Goal: Task Accomplishment & Management: Manage account settings

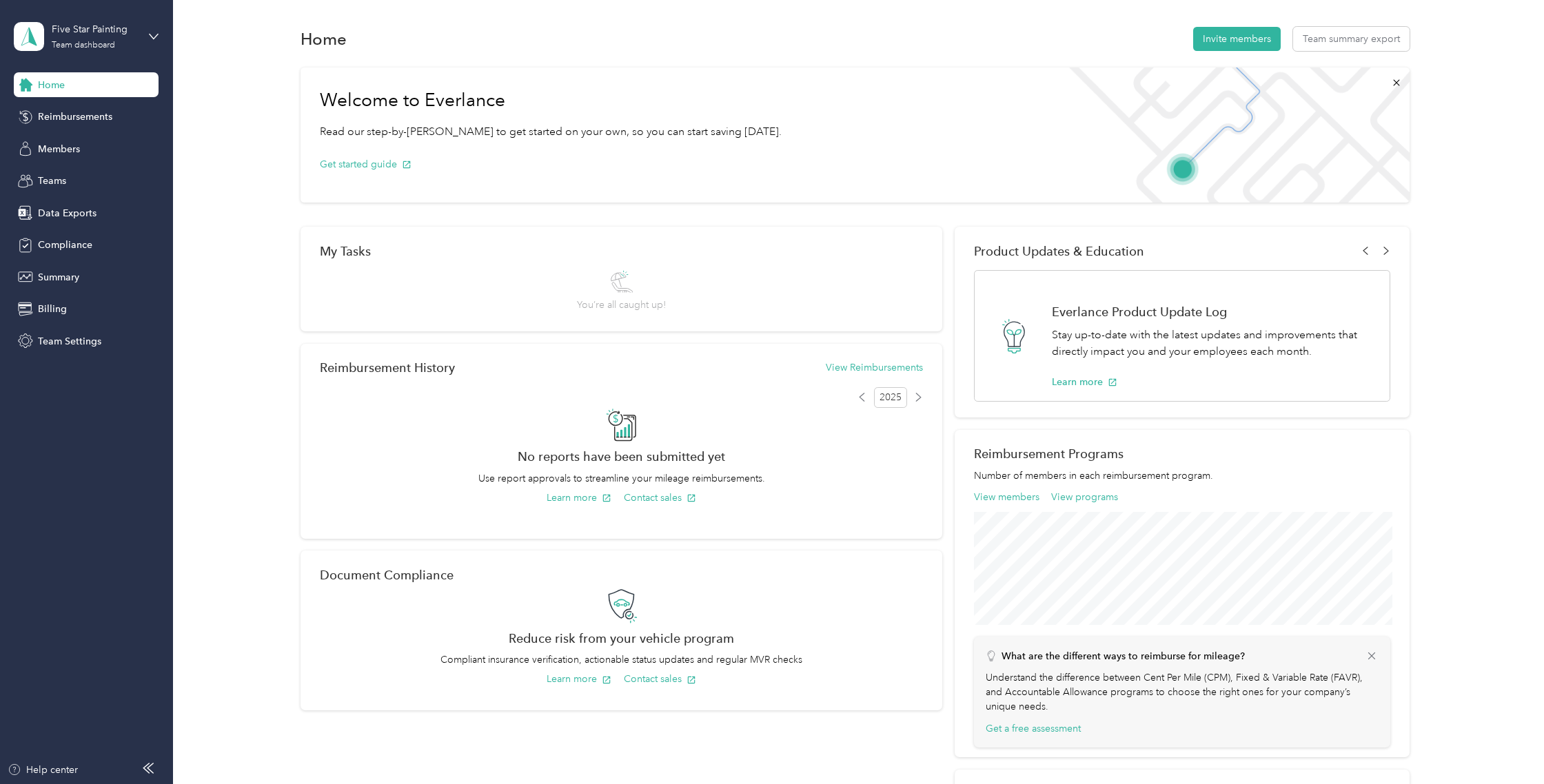
click at [82, 92] on div "Home" at bounding box center [86, 85] width 145 height 25
click at [108, 38] on div "Five Star Painting Team dashboard" at bounding box center [95, 36] width 86 height 27
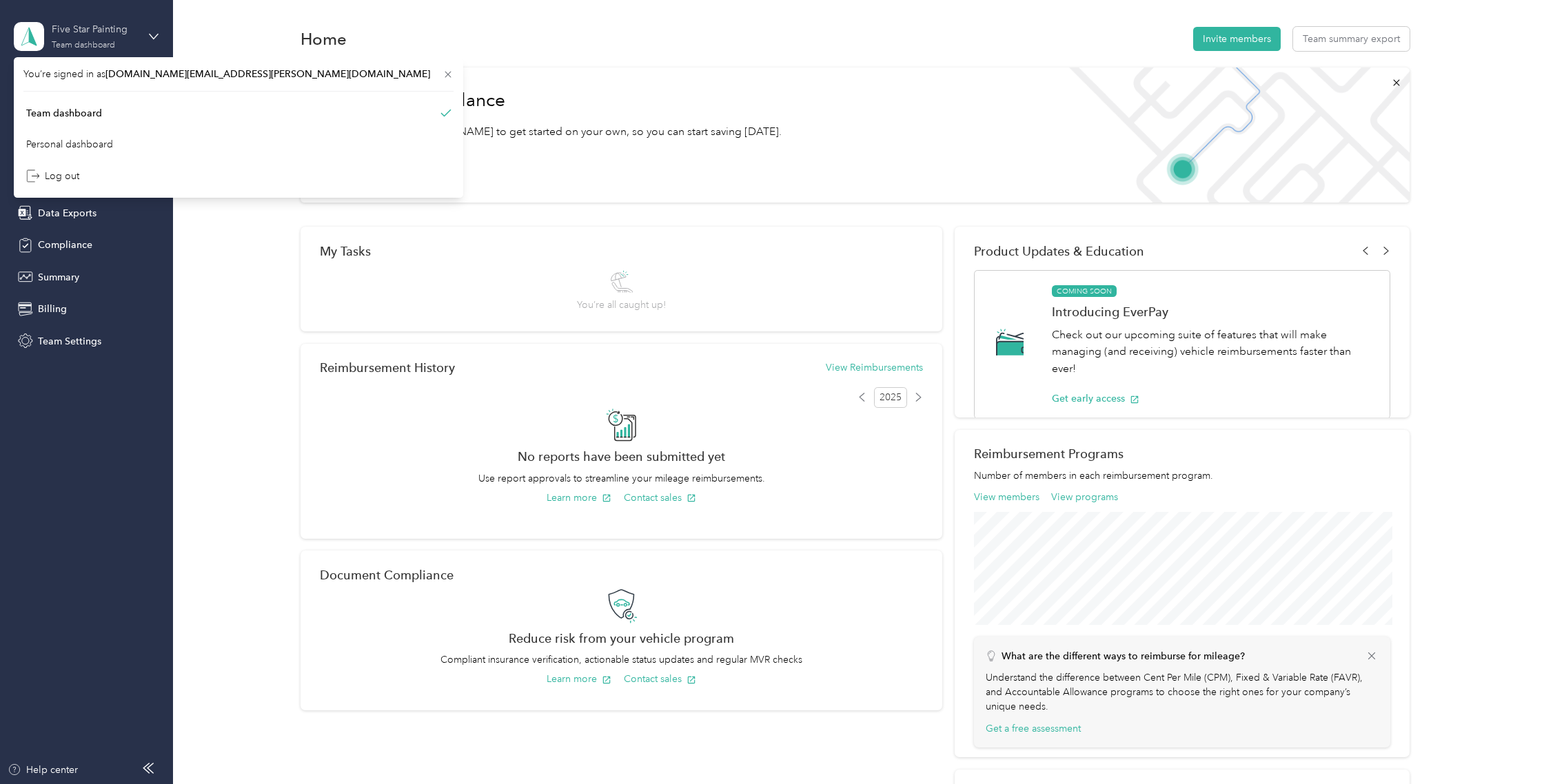
click at [126, 41] on div "Five Star Painting Team dashboard" at bounding box center [95, 36] width 86 height 27
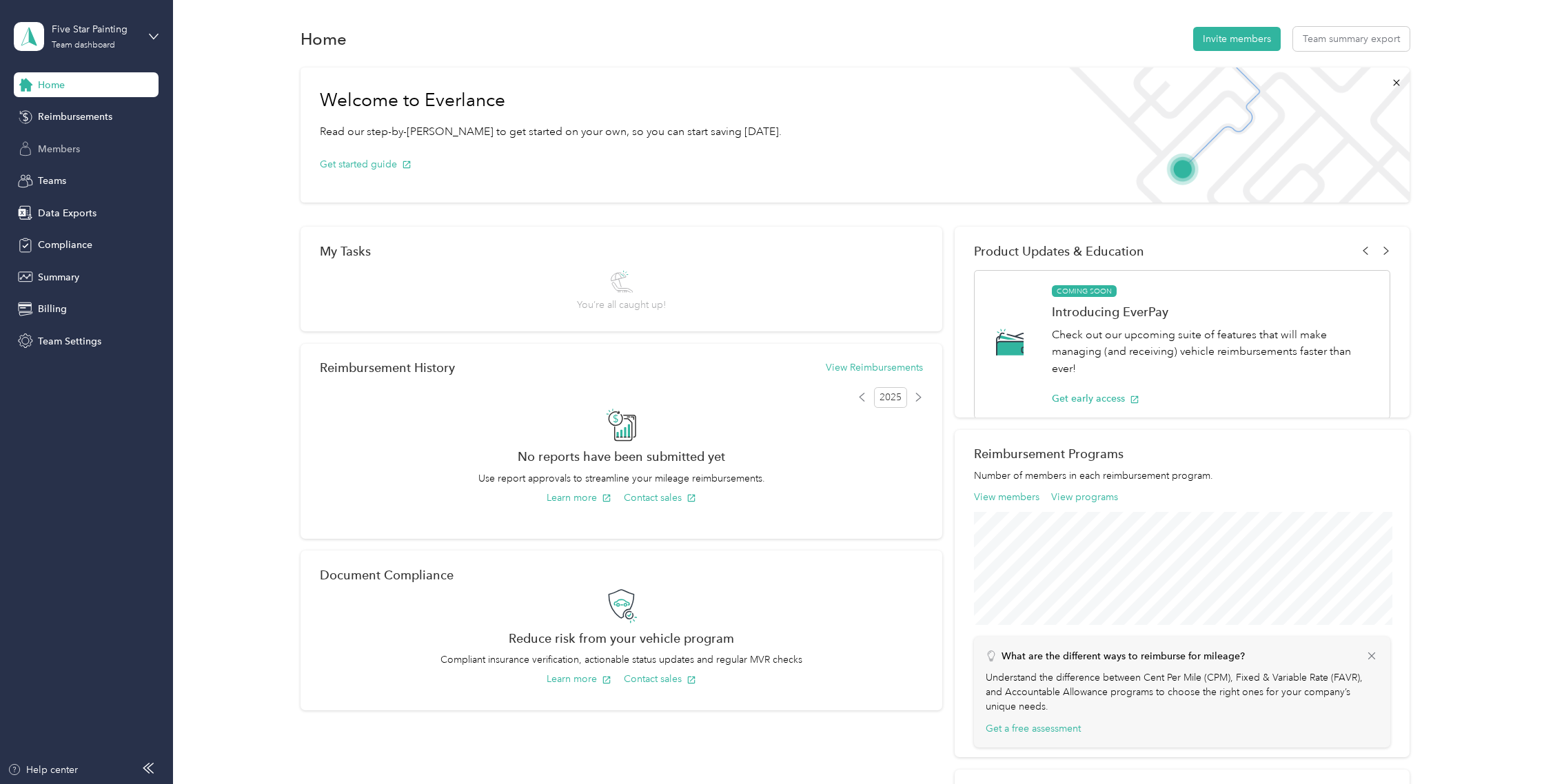
click at [67, 150] on span "Members" at bounding box center [59, 150] width 42 height 15
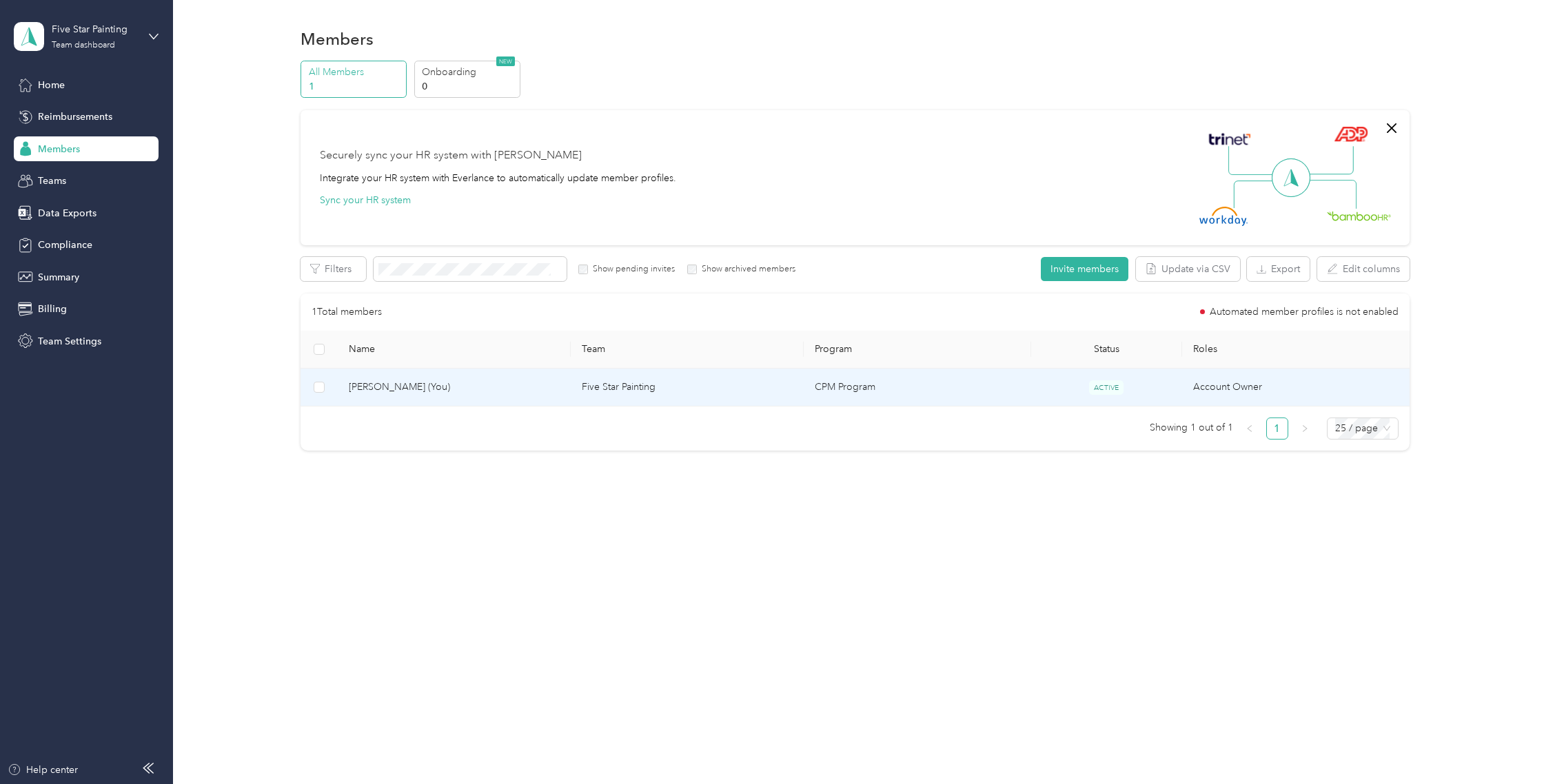
click at [508, 397] on td "[PERSON_NAME] (You)" at bounding box center [455, 387] width 233 height 38
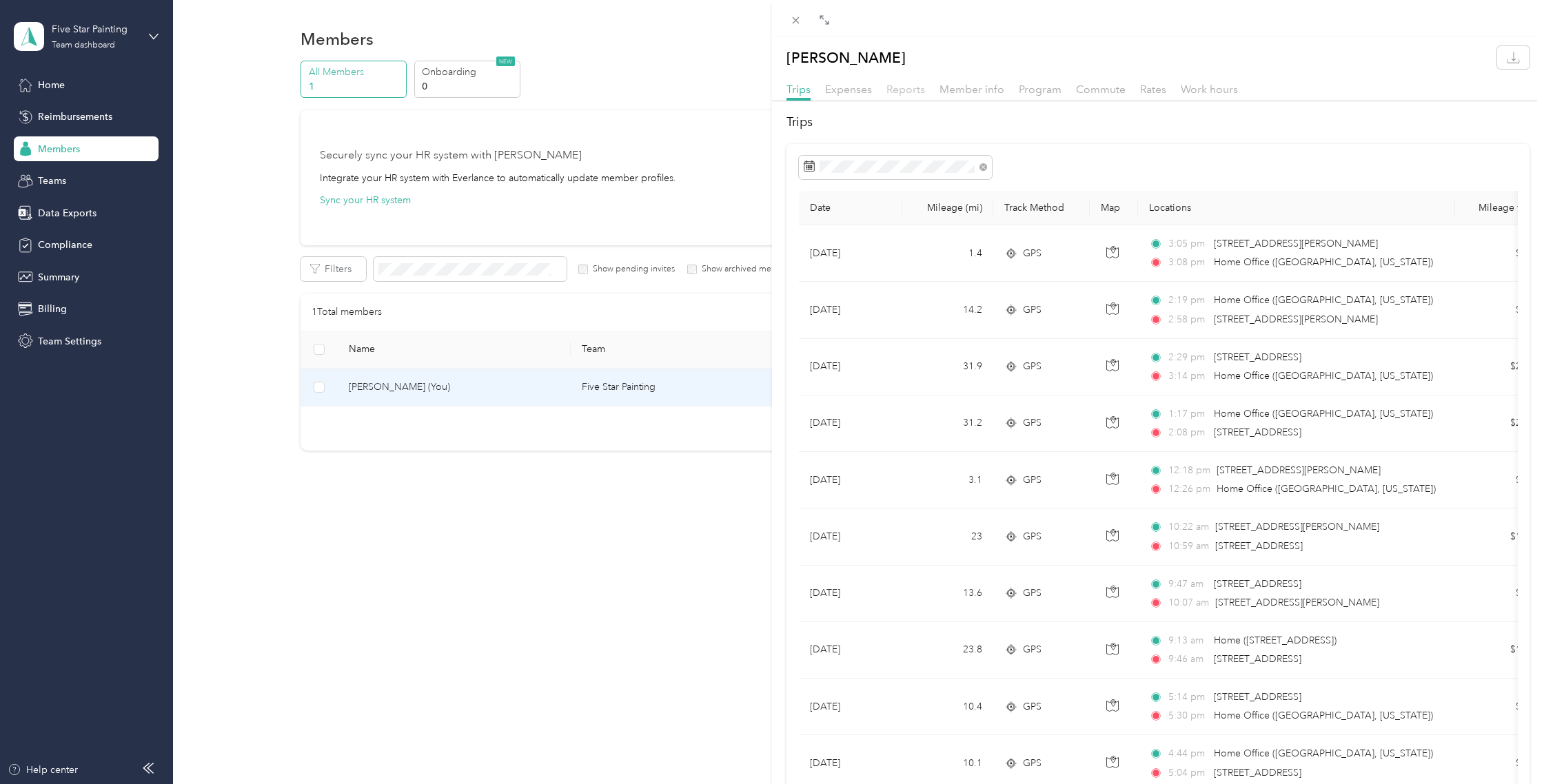
click at [909, 93] on span "Reports" at bounding box center [905, 89] width 39 height 13
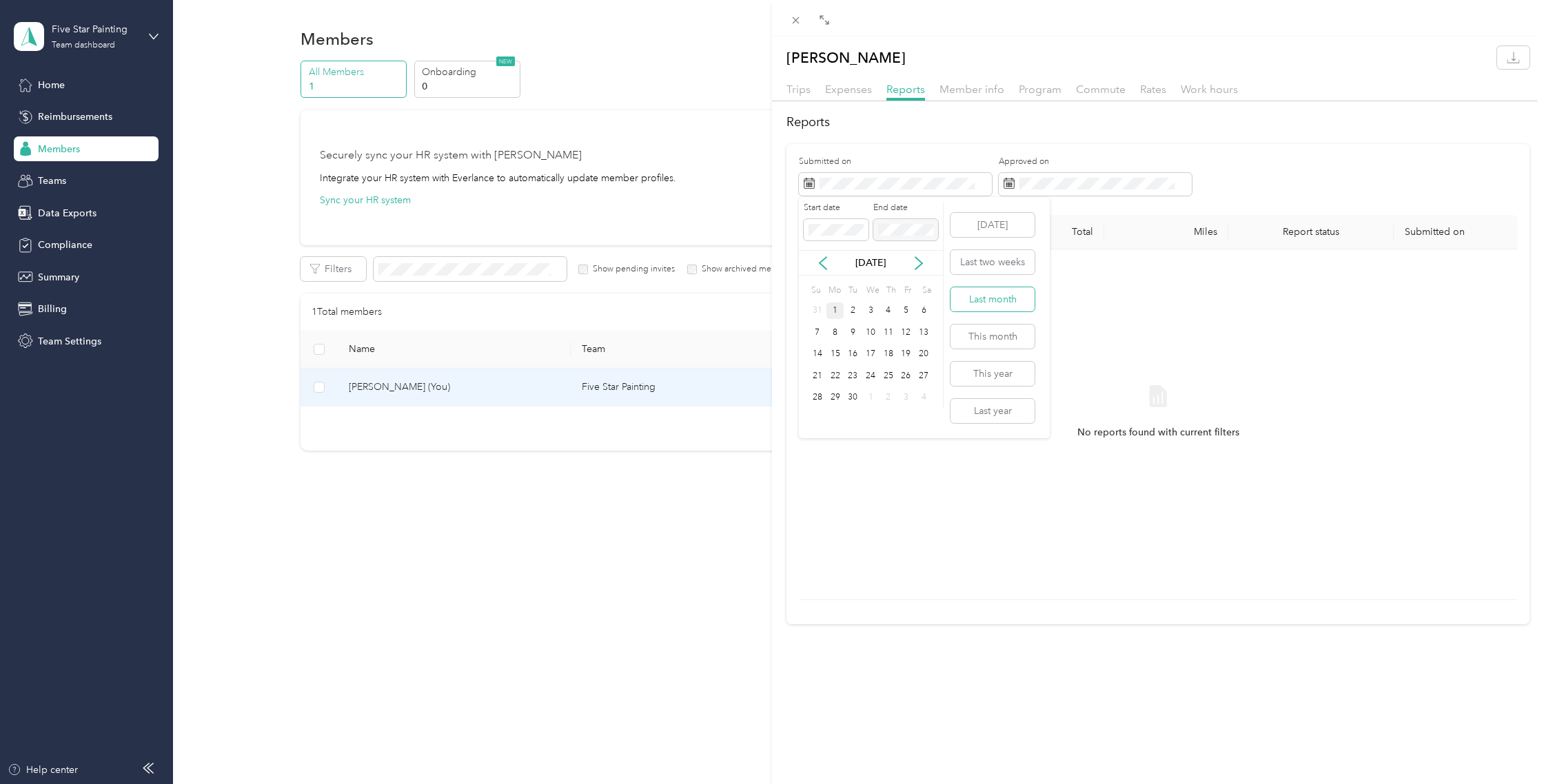
click at [1006, 297] on button "Last month" at bounding box center [993, 299] width 84 height 24
drag, startPoint x: 94, startPoint y: 222, endPoint x: 79, endPoint y: 221, distance: 15.0
click at [92, 223] on div "[PERSON_NAME] Trips Expenses Reports Member info Program Commute Rates Work hou…" at bounding box center [772, 392] width 1544 height 784
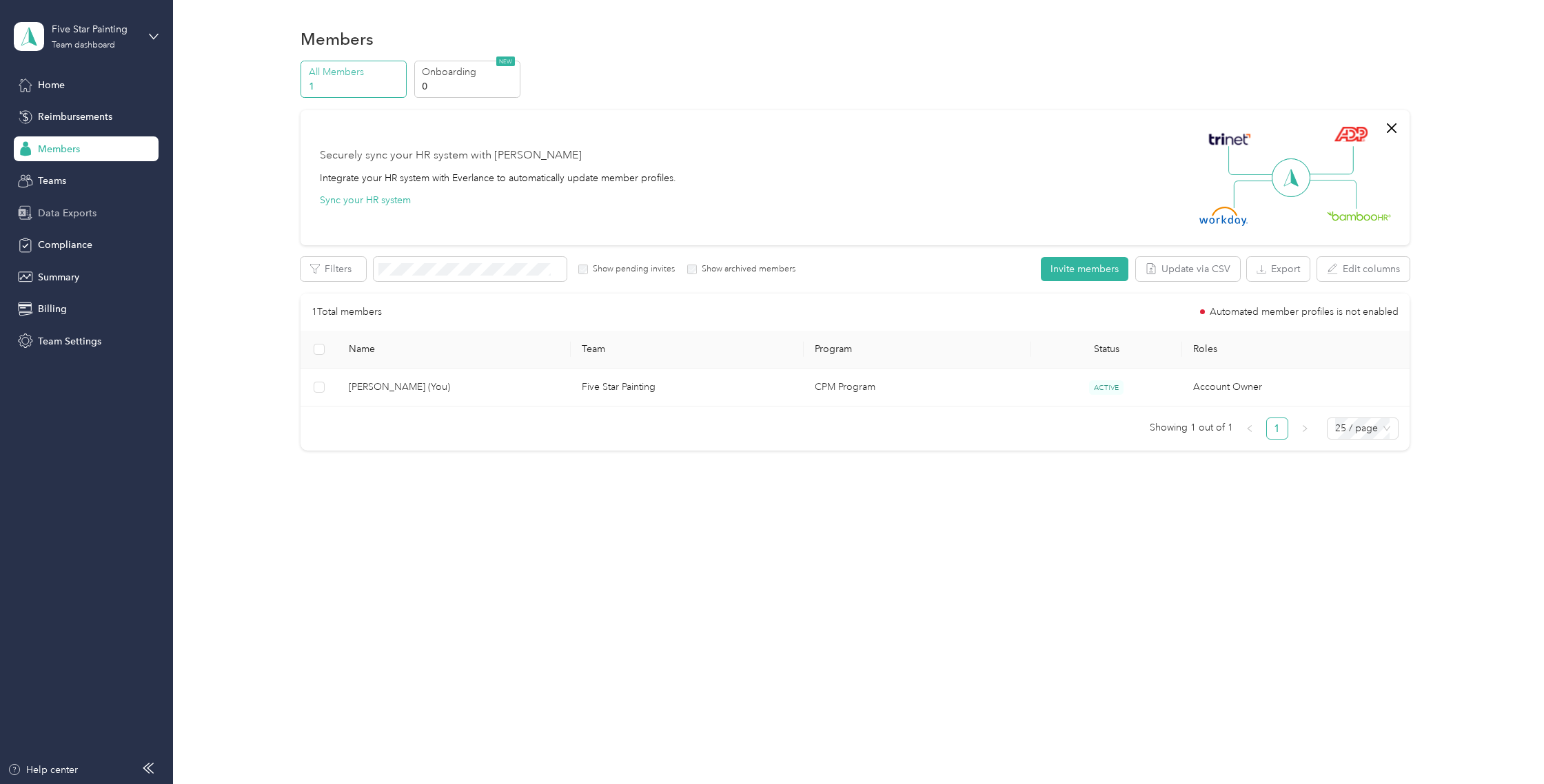
click at [76, 216] on span "Data Exports" at bounding box center [67, 213] width 59 height 15
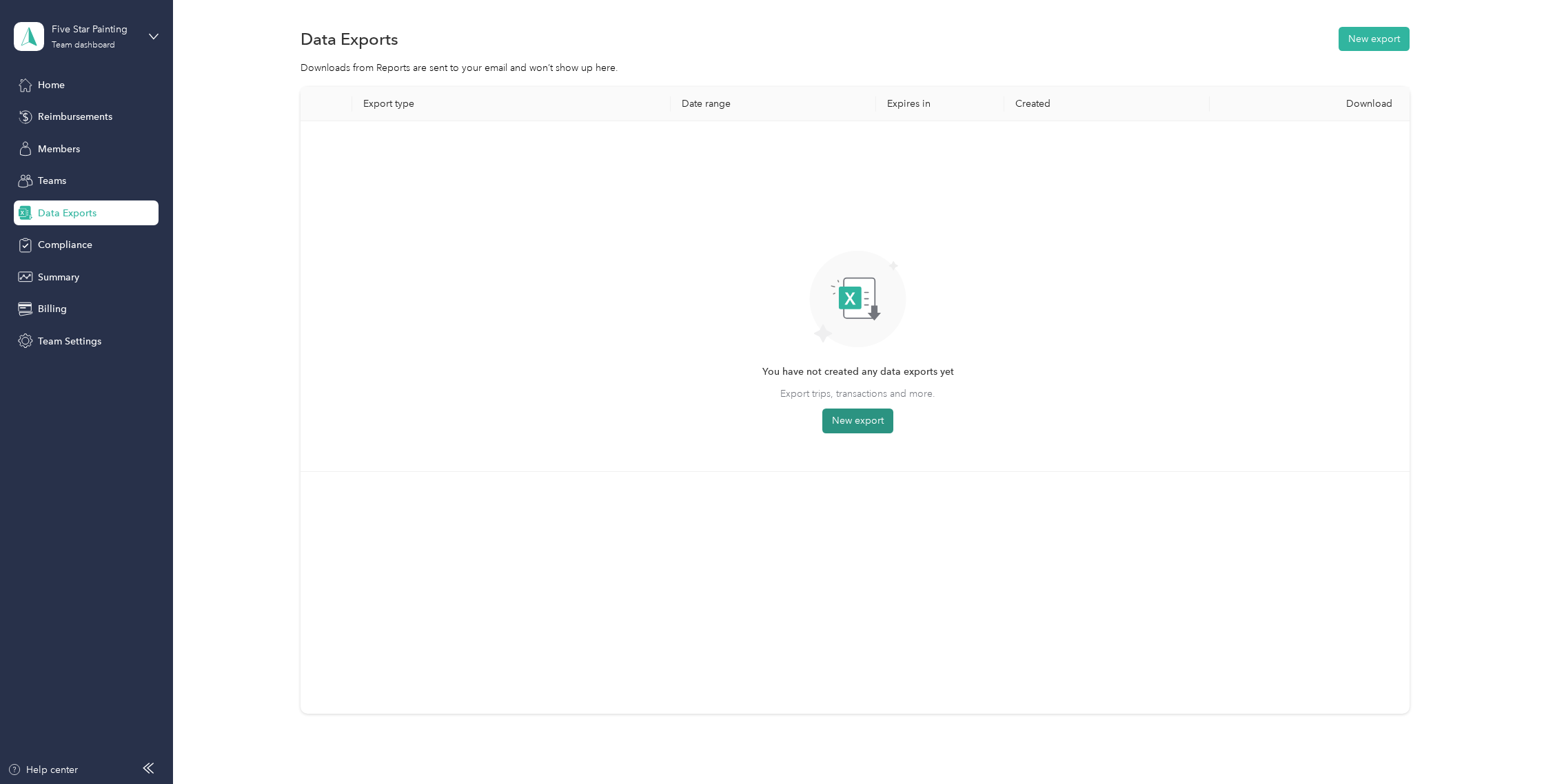
click at [877, 421] on button "New export" at bounding box center [858, 421] width 71 height 25
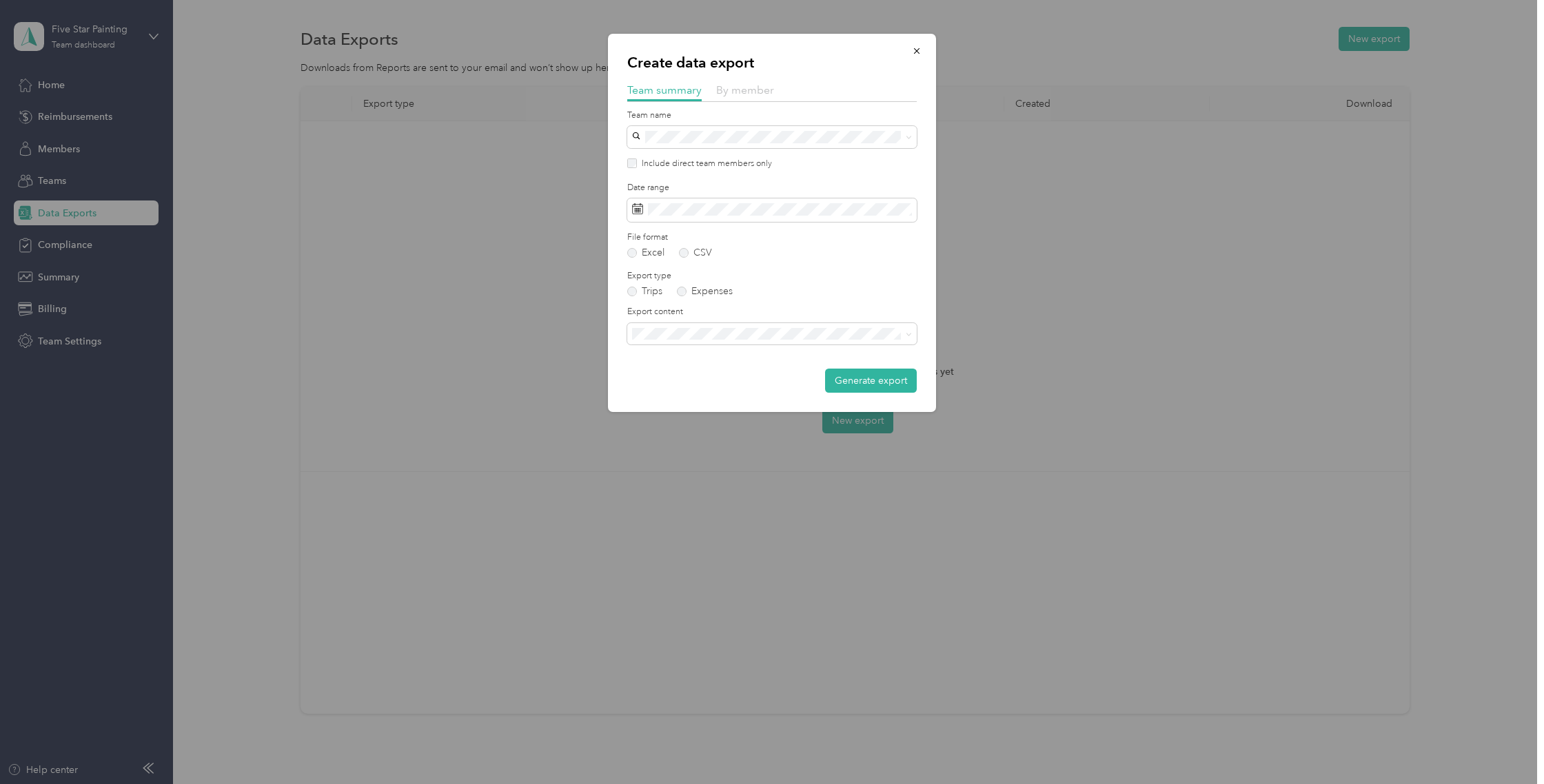
click at [755, 89] on span "By member" at bounding box center [745, 90] width 58 height 13
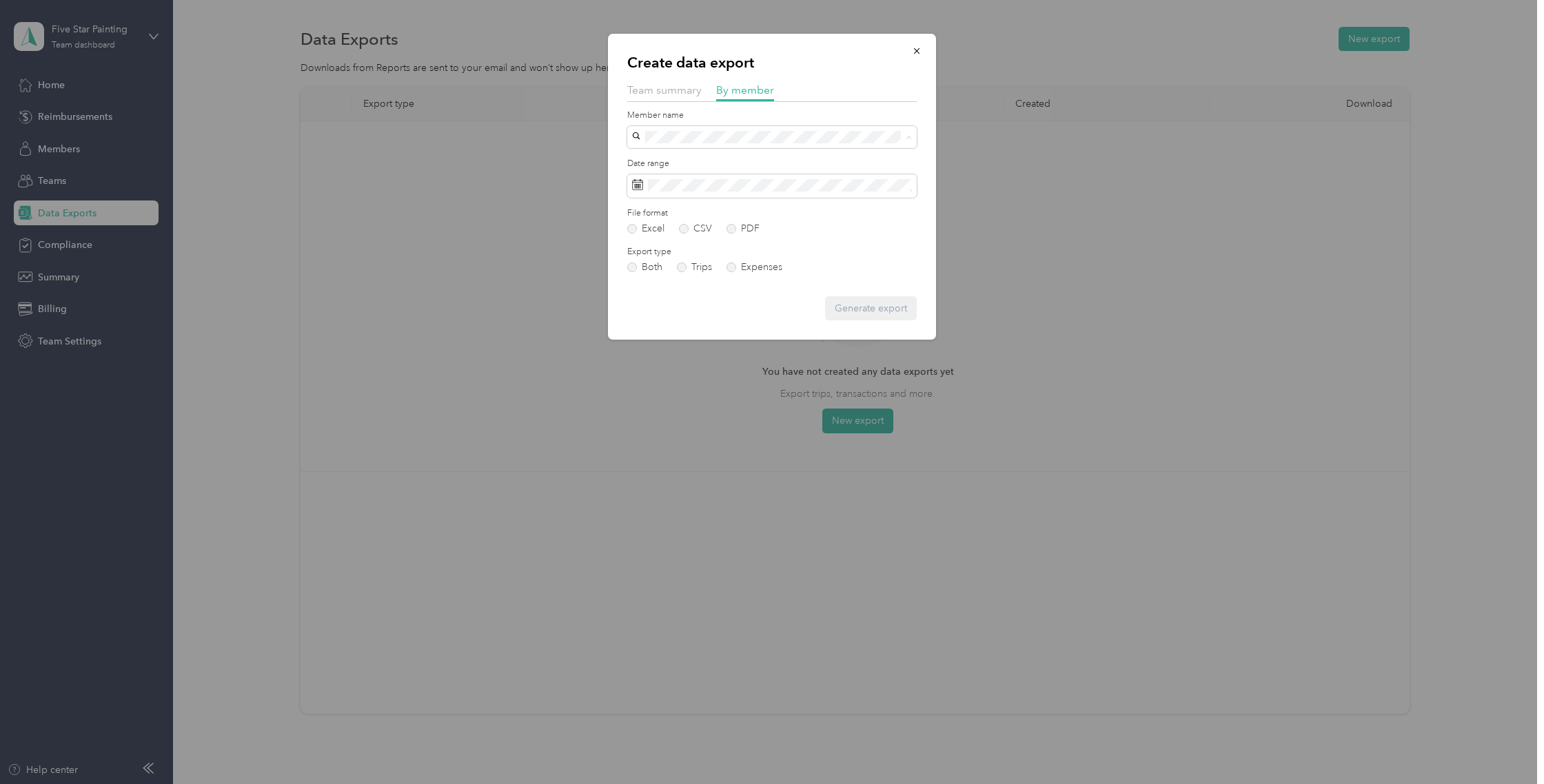
click at [656, 159] on span "[PERSON_NAME]" at bounding box center [674, 161] width 77 height 12
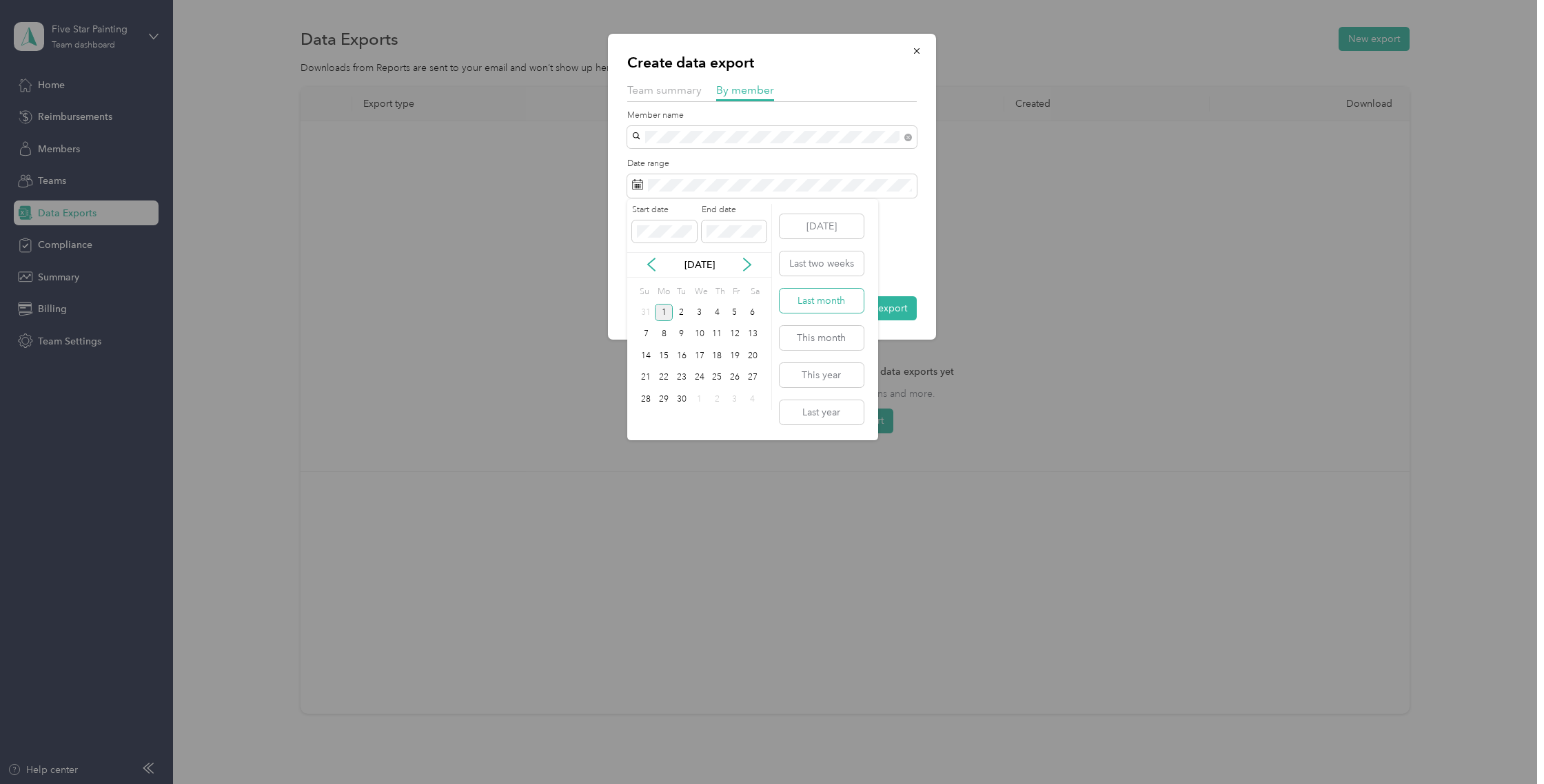
click at [827, 309] on button "Last month" at bounding box center [822, 300] width 84 height 24
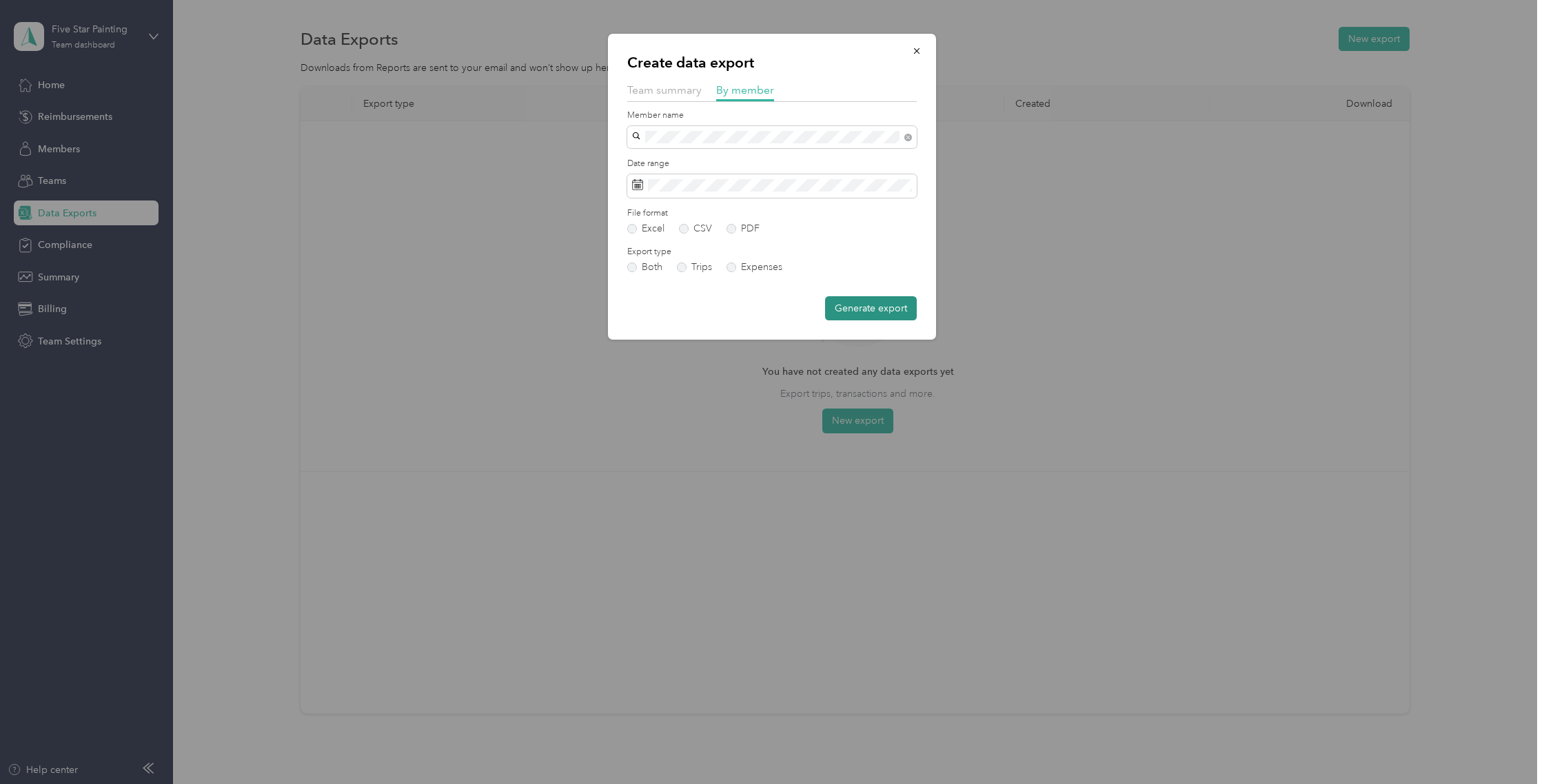
click at [876, 309] on button "Generate export" at bounding box center [870, 308] width 92 height 24
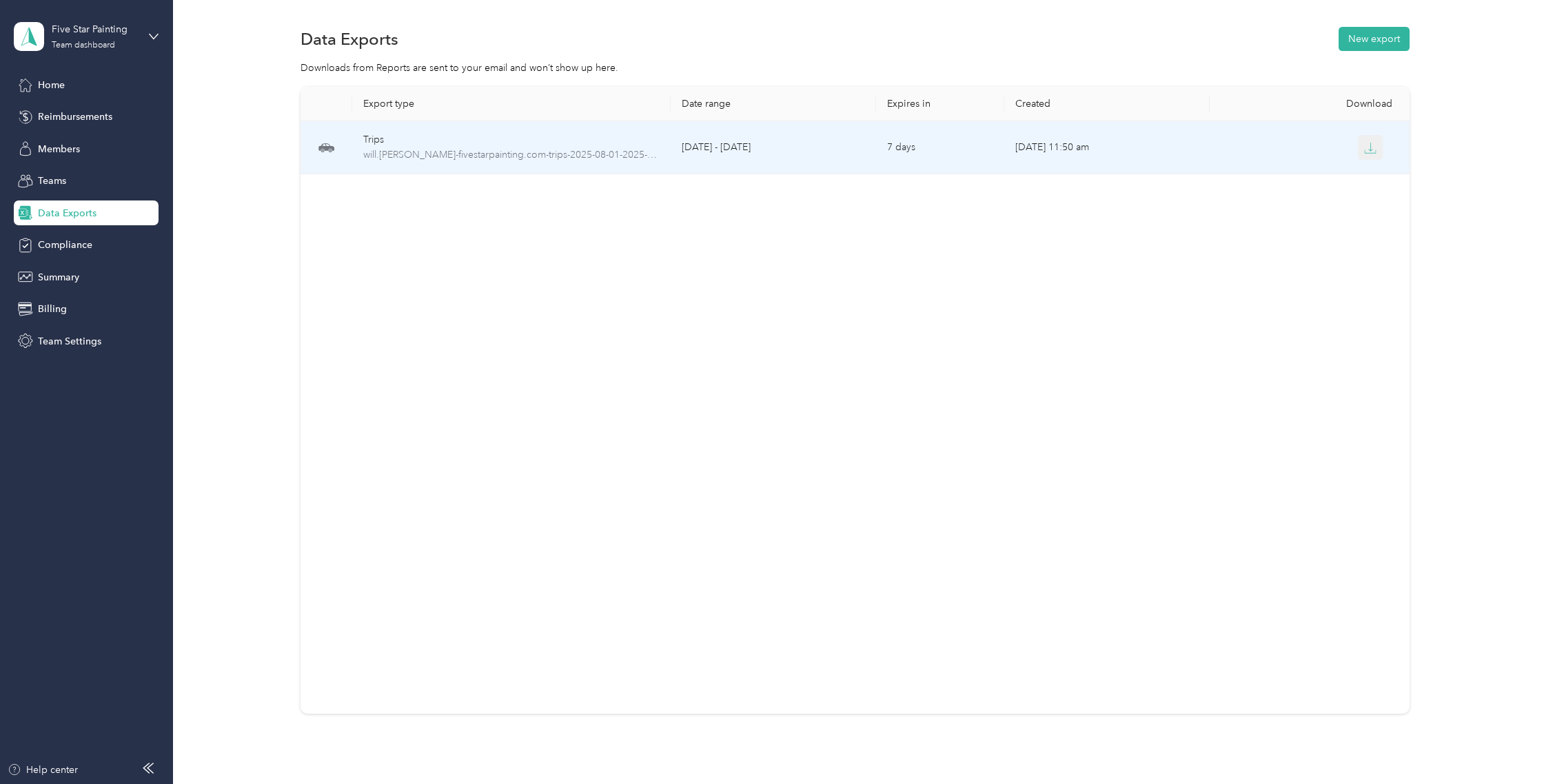
click at [1365, 147] on icon "button" at bounding box center [1370, 148] width 12 height 12
